Goal: Task Accomplishment & Management: Use online tool/utility

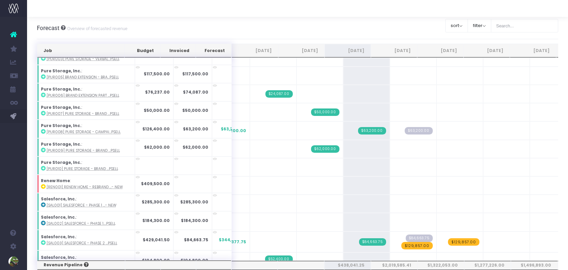
scroll to position [614, 0]
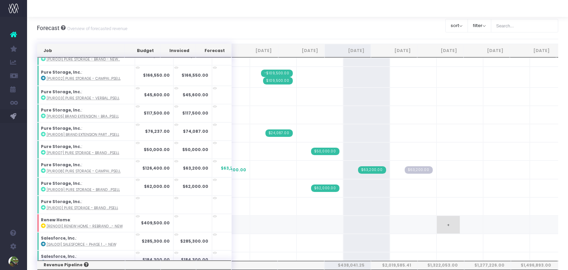
click at [437, 216] on span "+" at bounding box center [448, 225] width 23 height 18
type input "141000"
click at [483, 216] on span "+" at bounding box center [494, 225] width 23 height 18
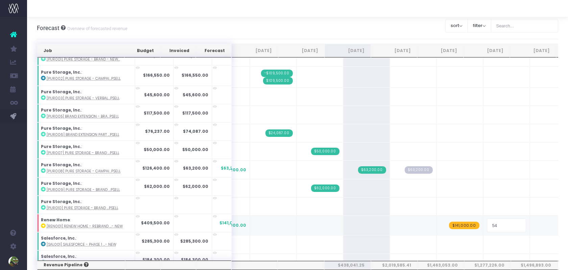
type input "5"
type input "64500"
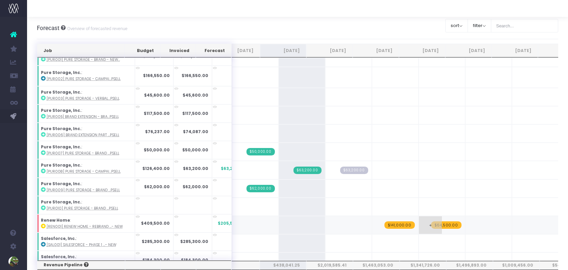
scroll to position [0, 0]
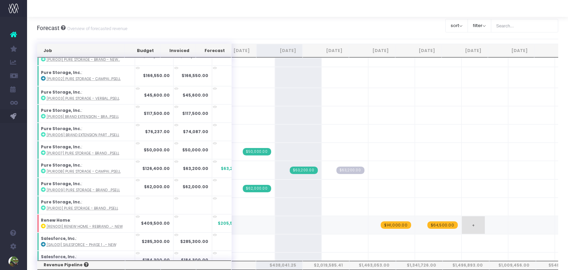
click at [462, 216] on span "+" at bounding box center [473, 225] width 23 height 18
type input "82000"
click at [508, 216] on span "+" at bounding box center [519, 225] width 23 height 18
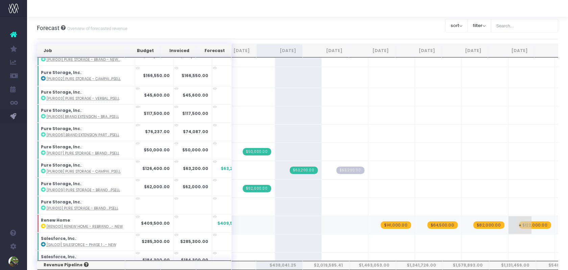
click at [519, 221] on span "$122,000.00" at bounding box center [535, 224] width 32 height 7
type input "82000"
click at [555, 216] on span "+" at bounding box center [566, 225] width 23 height 18
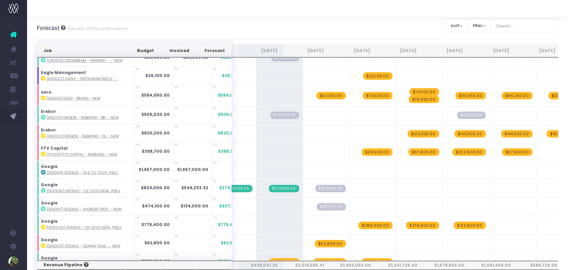
scroll to position [159, 0]
